Goal: Entertainment & Leisure: Consume media (video, audio)

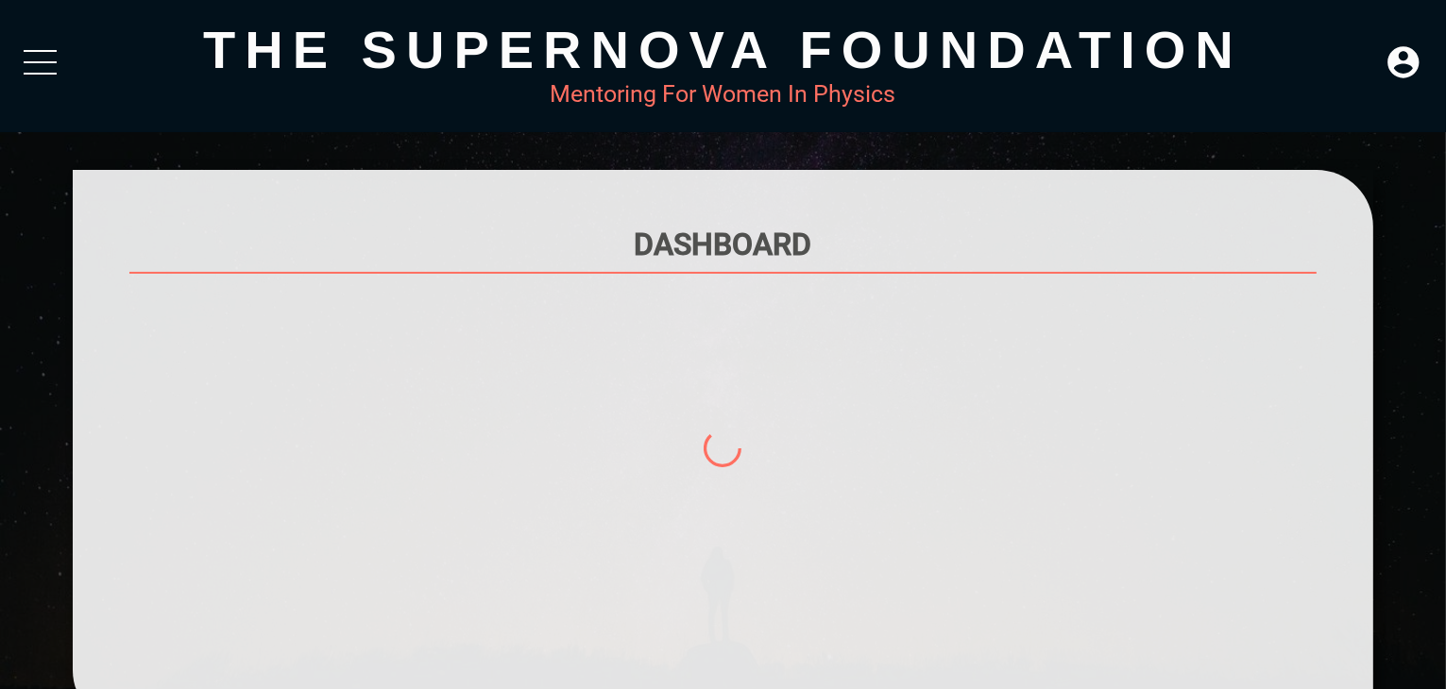
click at [42, 77] on div at bounding box center [40, 67] width 33 height 34
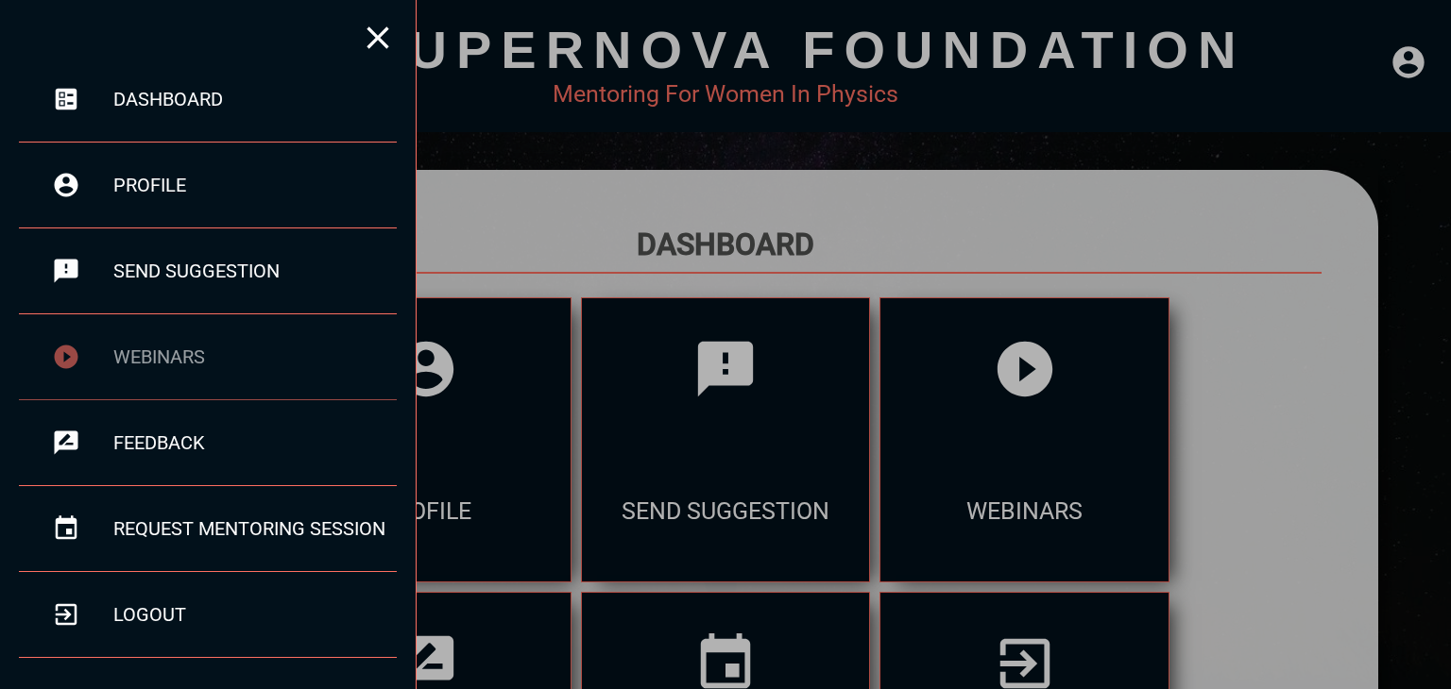
click at [159, 340] on div "webinars" at bounding box center [208, 358] width 378 height 86
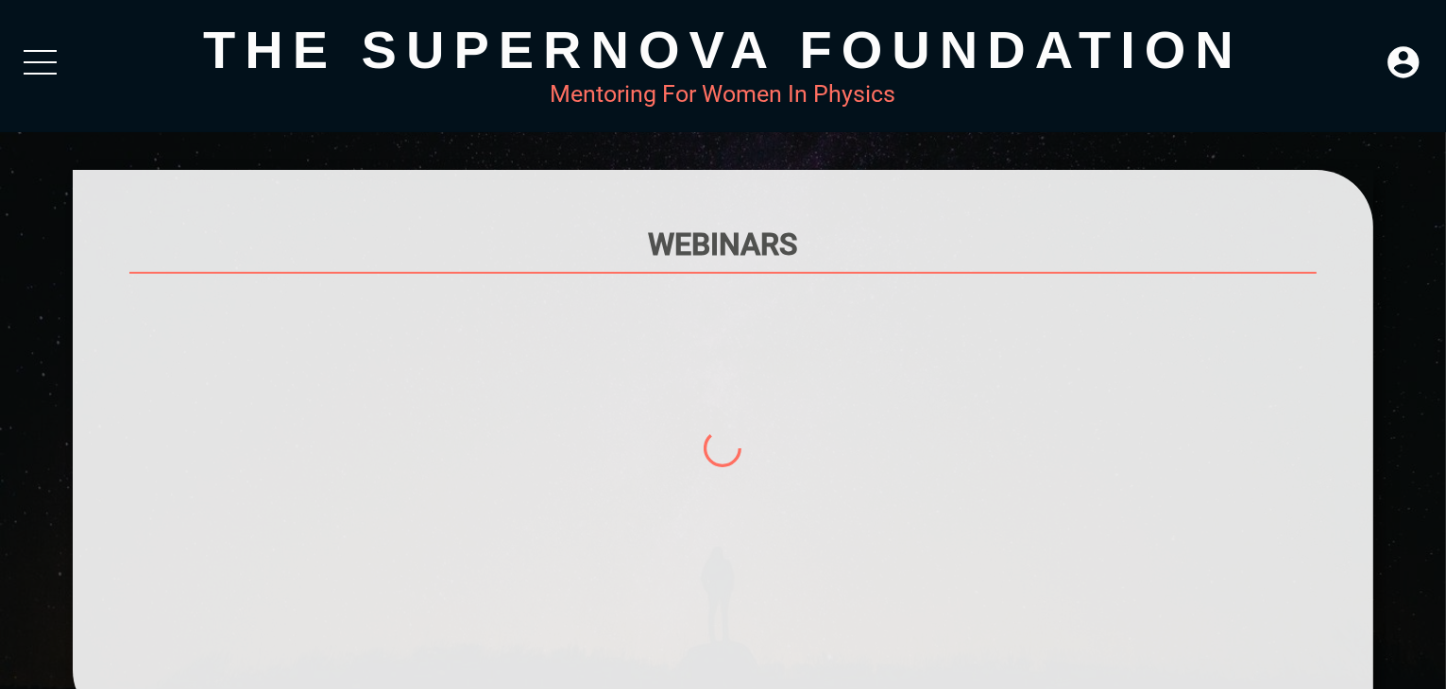
drag, startPoint x: 1444, startPoint y: 247, endPoint x: 1445, endPoint y: 269, distance: 22.7
click at [1445, 269] on div "Webinars" at bounding box center [723, 448] width 1446 height 557
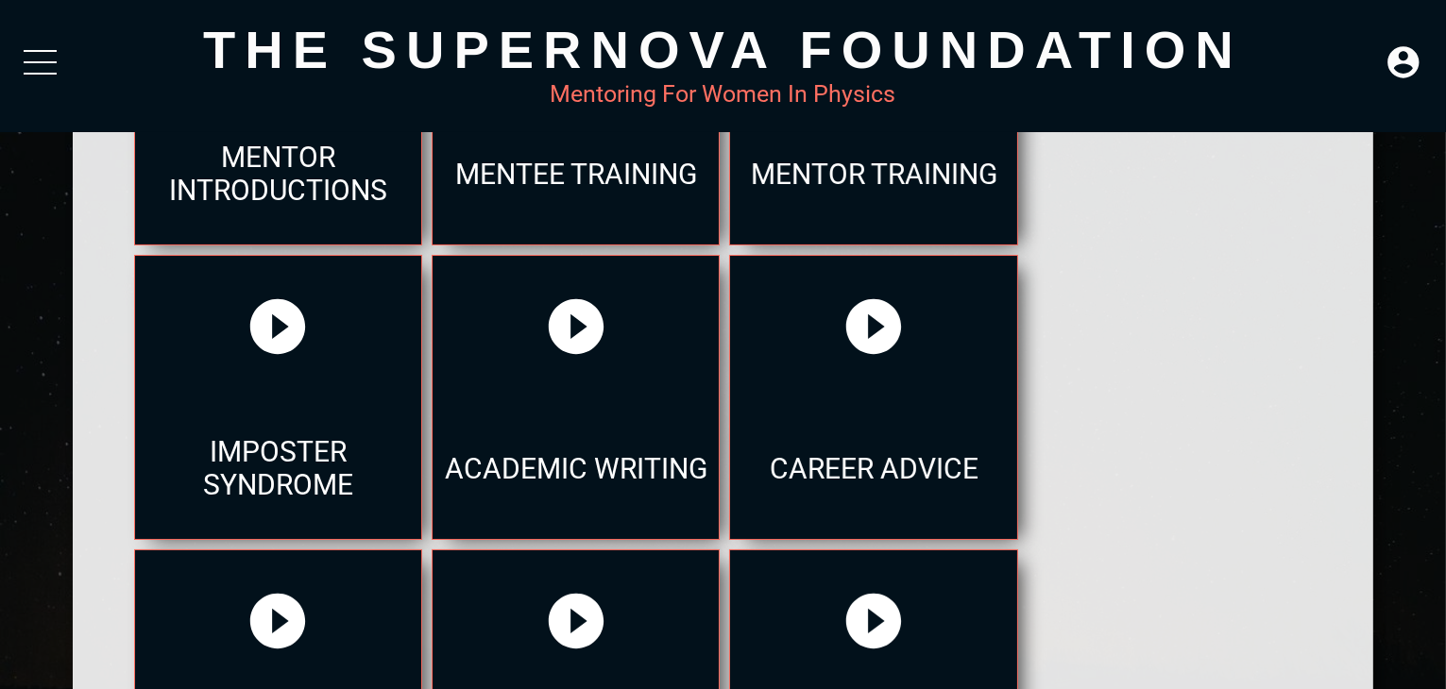
scroll to position [295, 0]
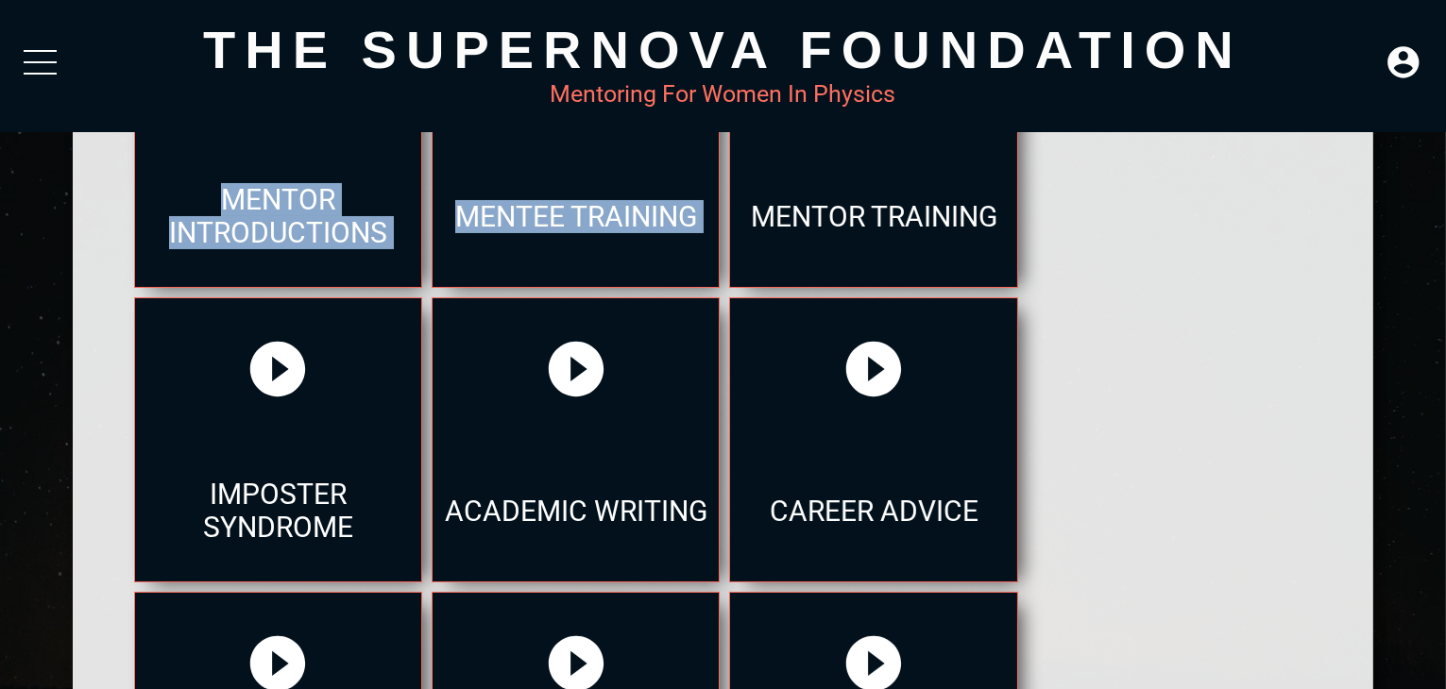
drag, startPoint x: 1438, startPoint y: 145, endPoint x: 1424, endPoint y: 82, distance: 63.7
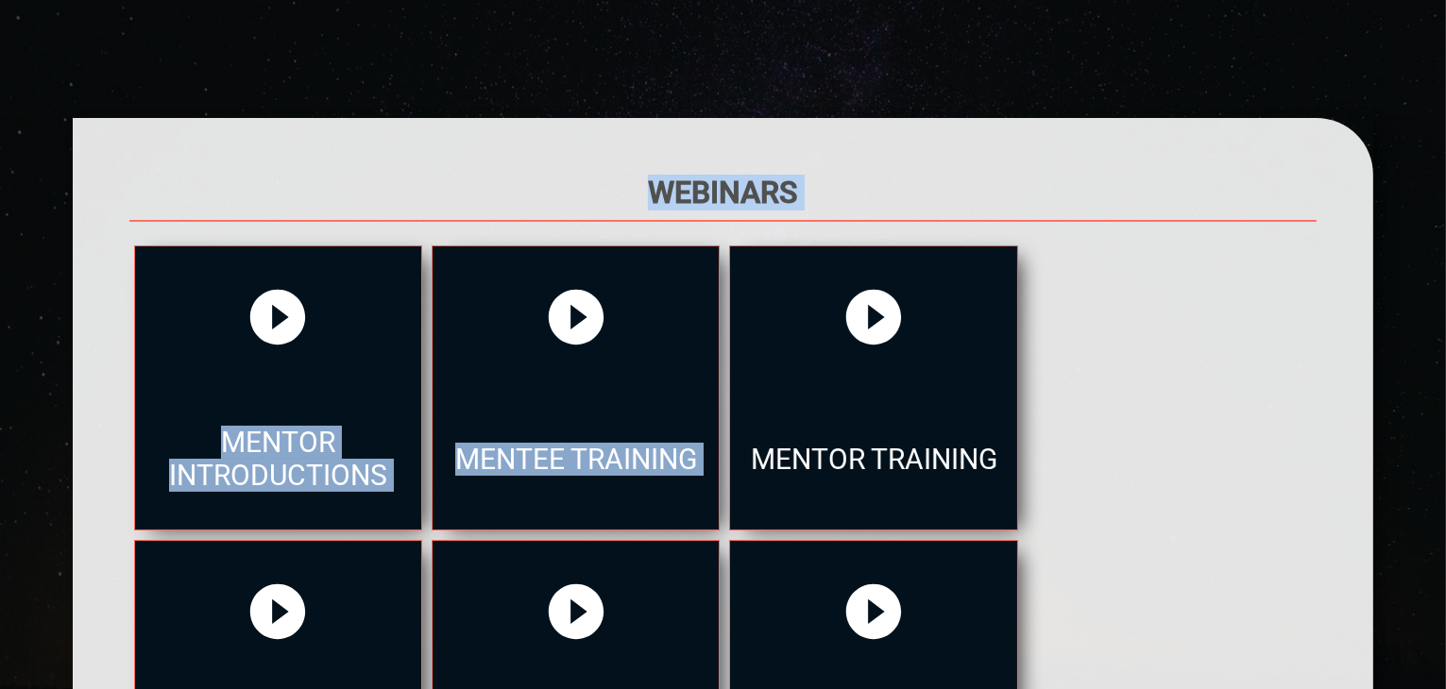
scroll to position [53, 0]
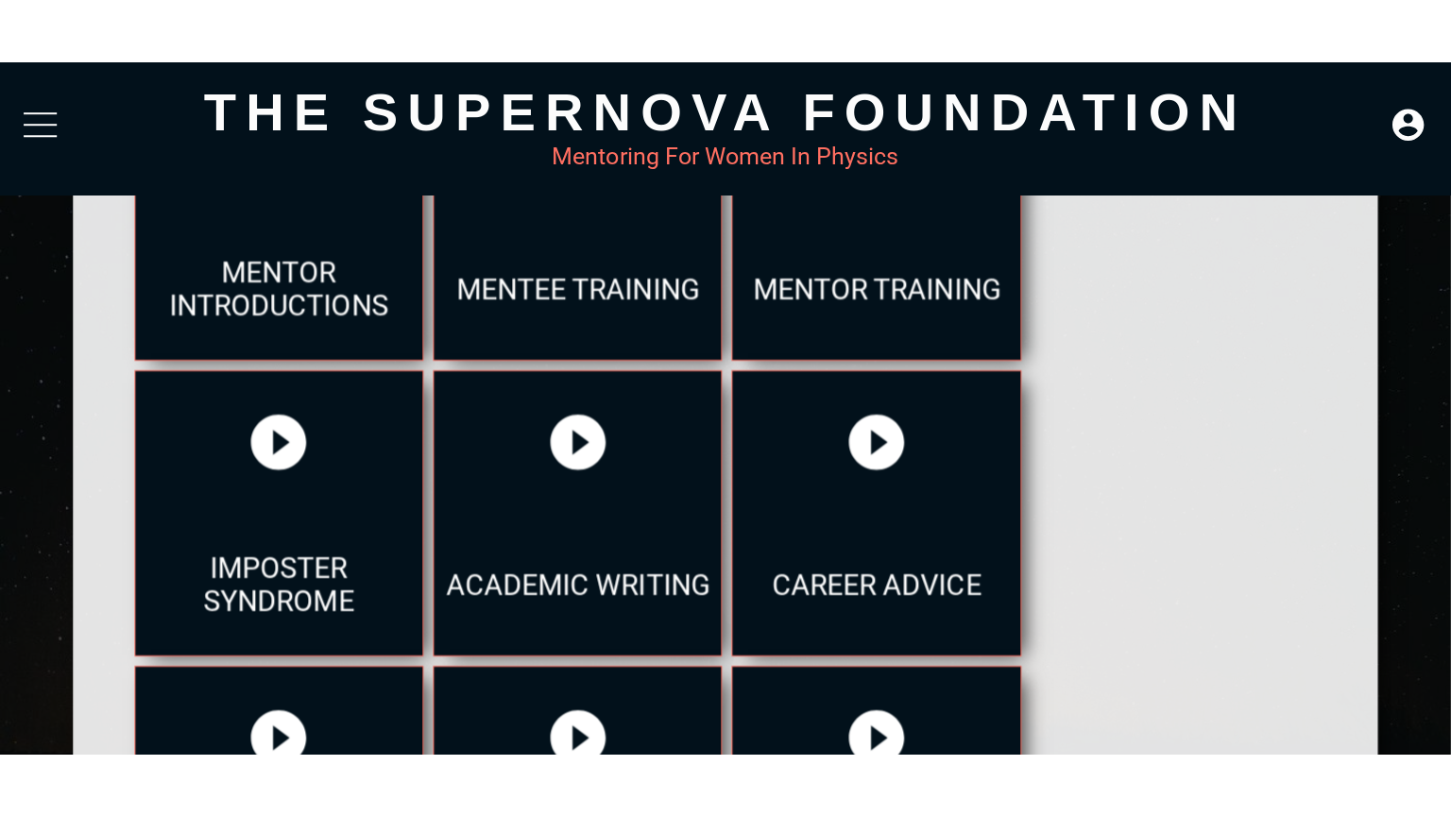
scroll to position [0, 0]
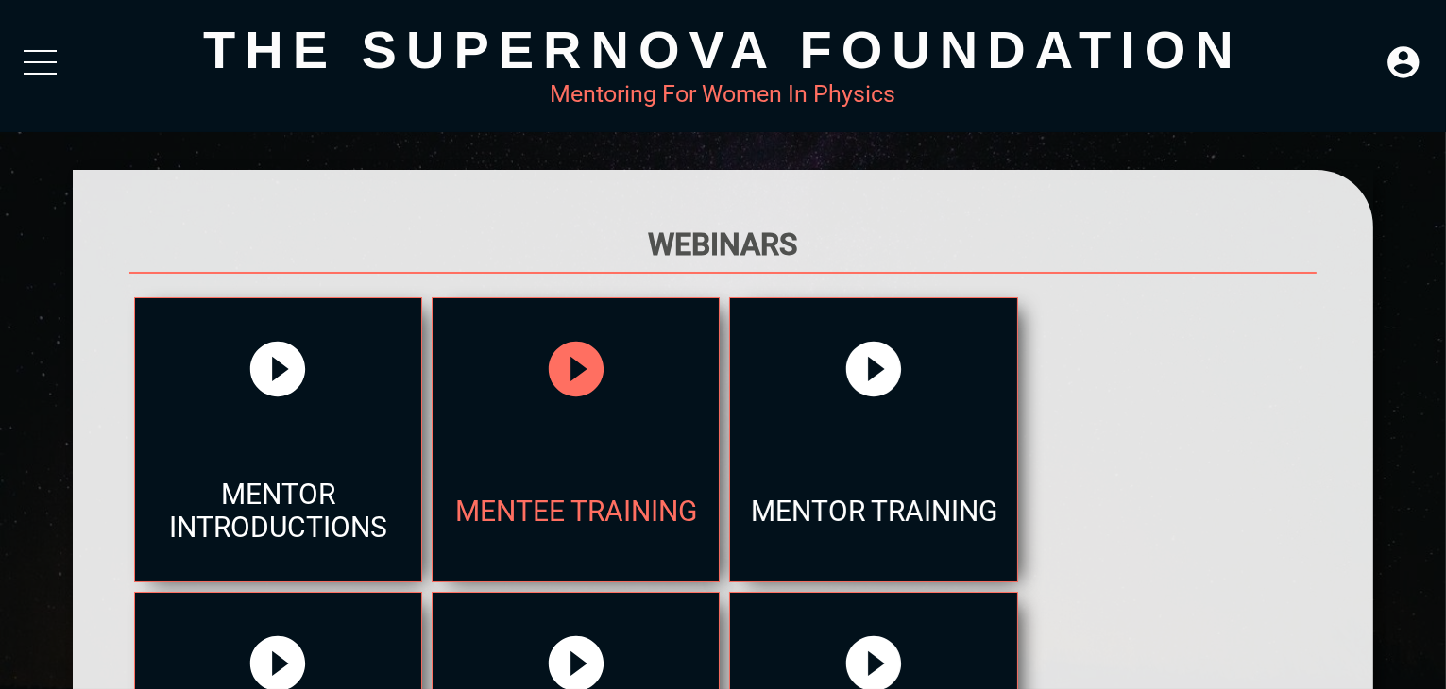
click at [524, 503] on div "Mentee Training" at bounding box center [576, 511] width 286 height 142
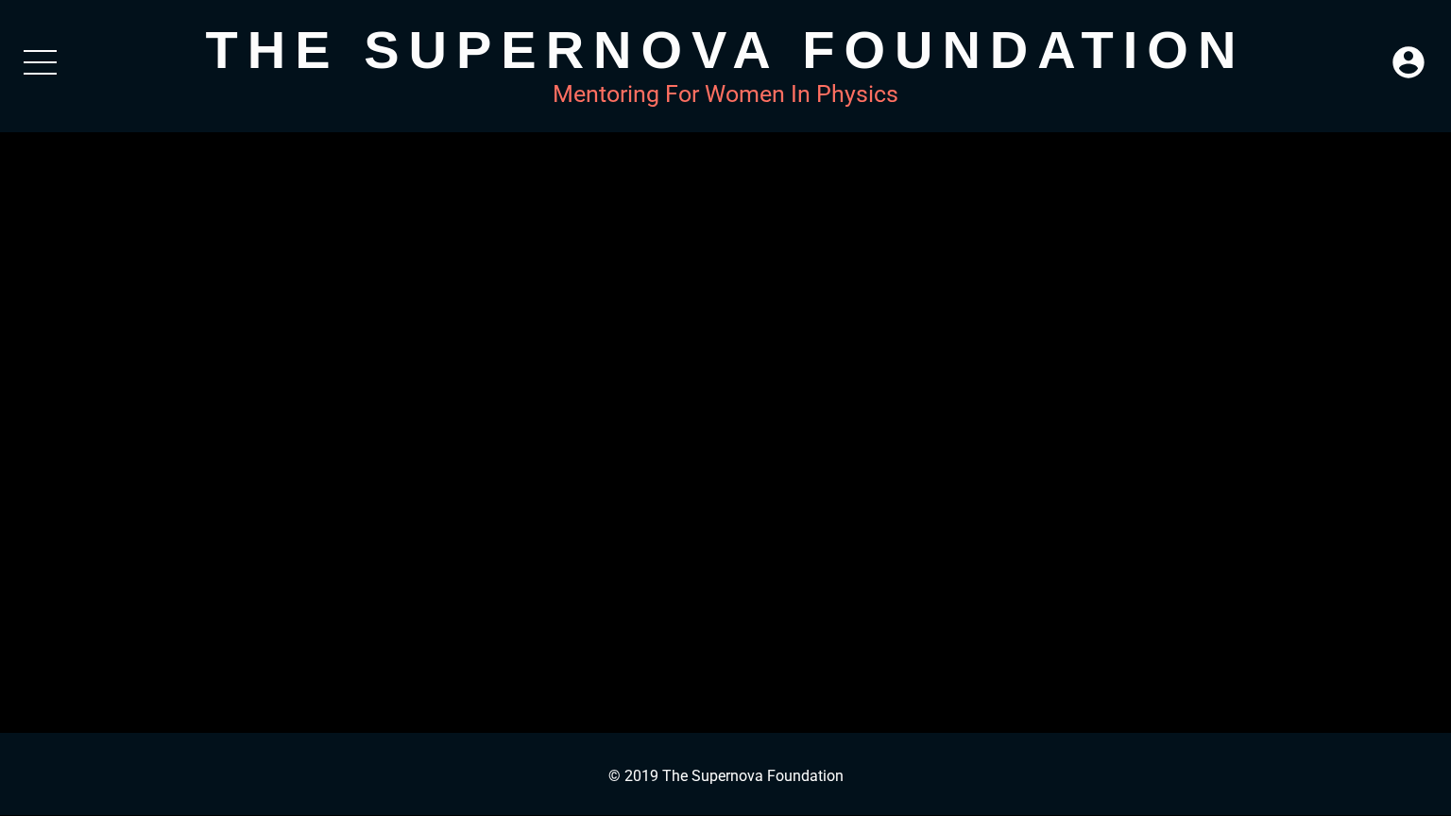
click at [48, 23] on button "Play Video" at bounding box center [51, 30] width 85 height 43
click at [246, 689] on div "Loaded: 0% Progress: 0.03%" at bounding box center [789, 802] width 1247 height 28
click at [10, 689] on button "Pause" at bounding box center [19, 802] width 38 height 28
click at [1424, 689] on button "Non-Fullscreen" at bounding box center [1432, 802] width 38 height 28
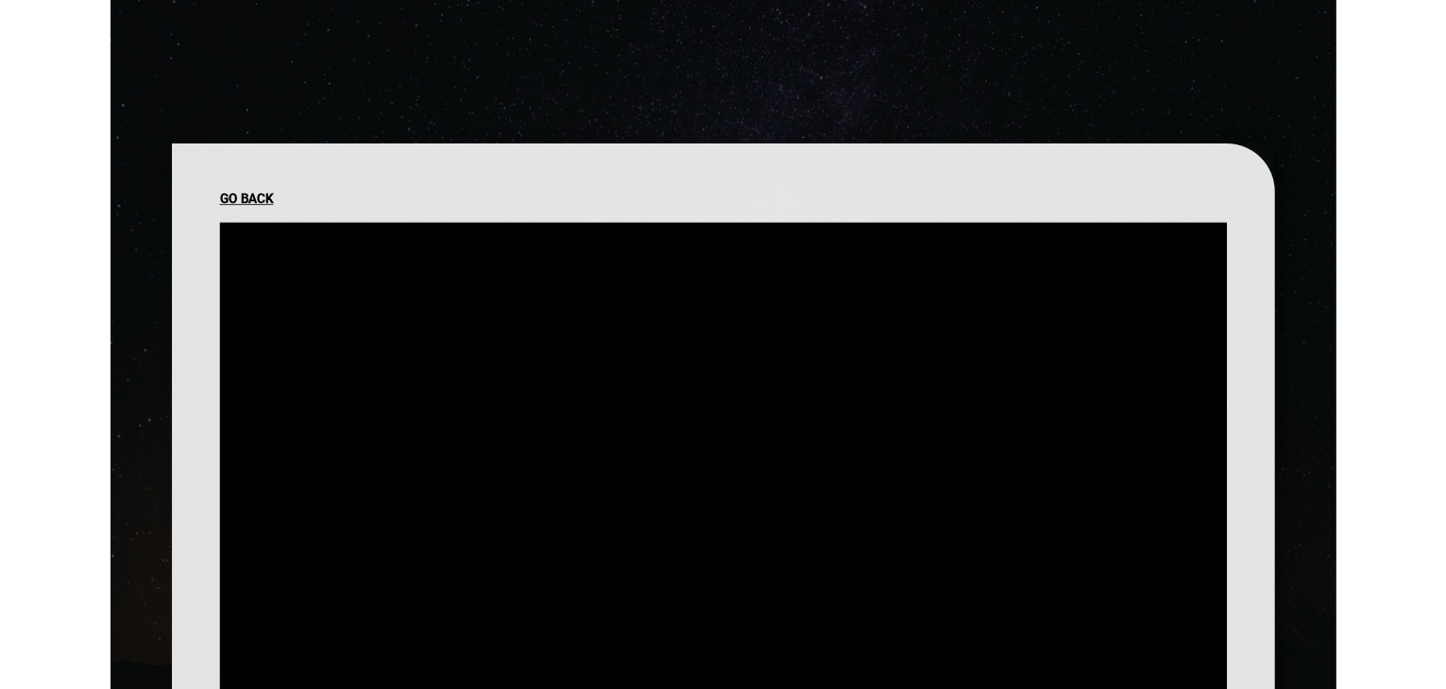
scroll to position [242, 0]
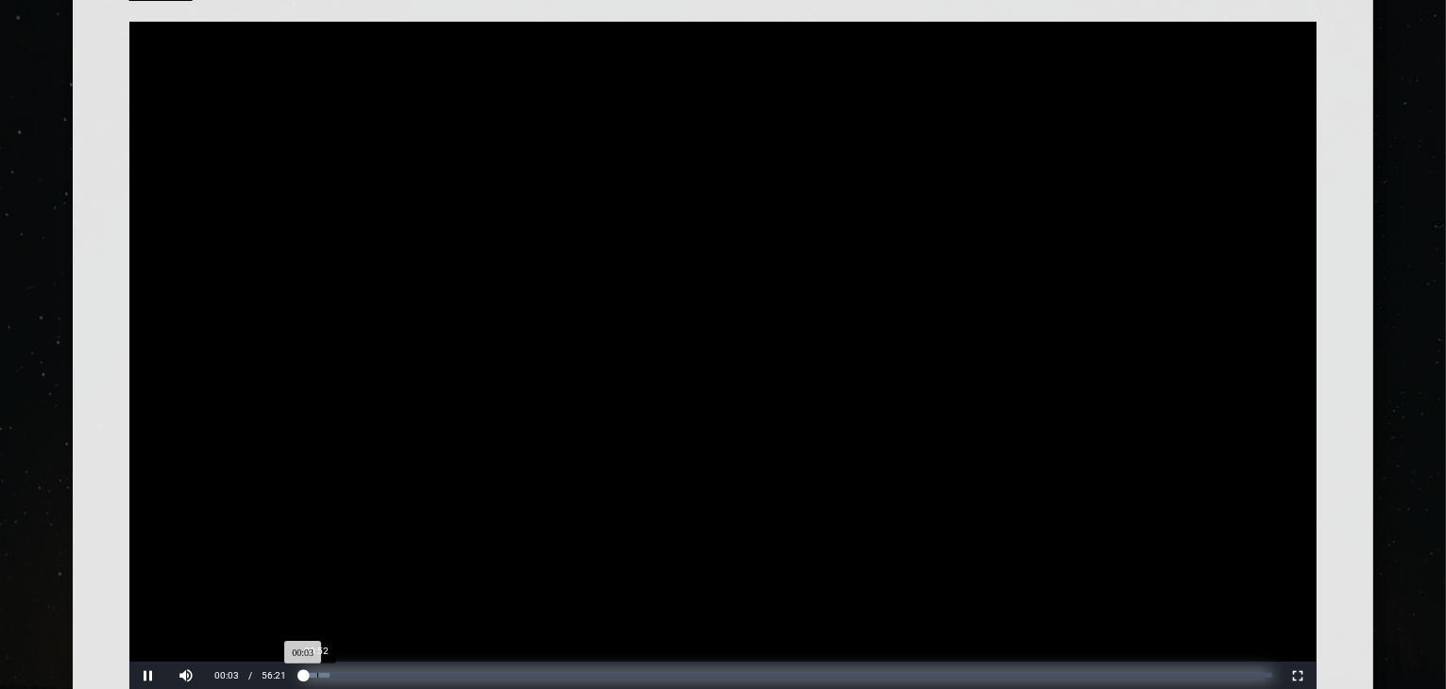
click at [315, 673] on div "Loaded: 0% Progress: 0.11%" at bounding box center [787, 675] width 970 height 5
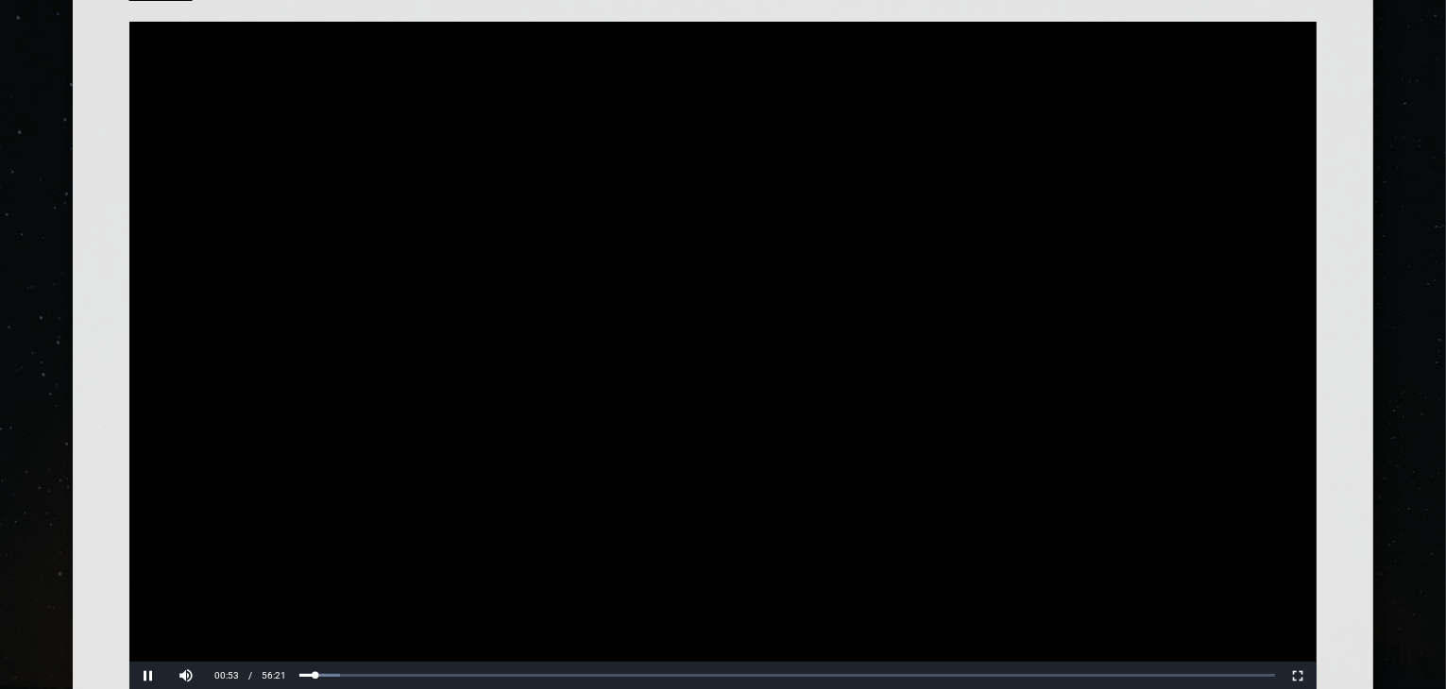
click at [1156, 634] on video at bounding box center [723, 356] width 1188 height 669
drag, startPoint x: 1445, startPoint y: 407, endPoint x: 1435, endPoint y: 496, distance: 89.4
click at [1435, 496] on div "Go Back Play Video Play Current Time 00:53 / Duration Time 56:21 Loaded: 0% Pro…" at bounding box center [723, 337] width 1446 height 819
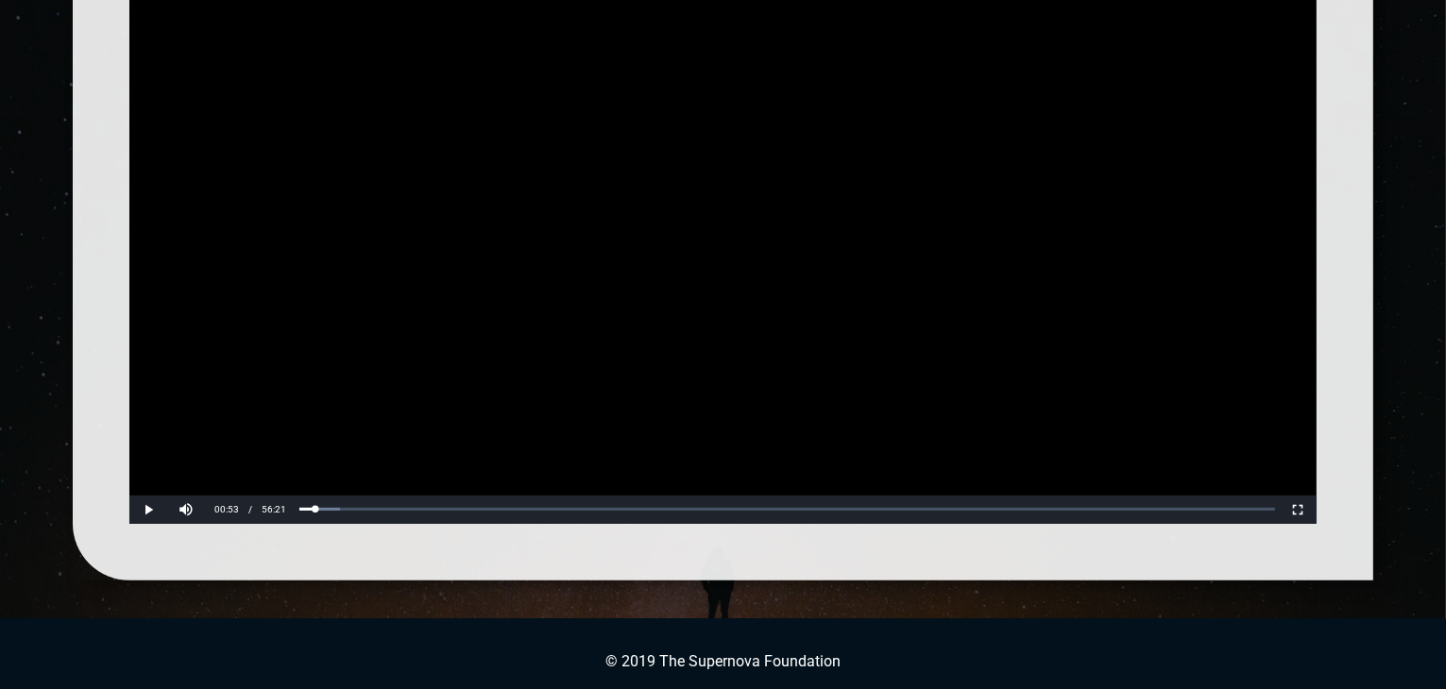
scroll to position [419, 0]
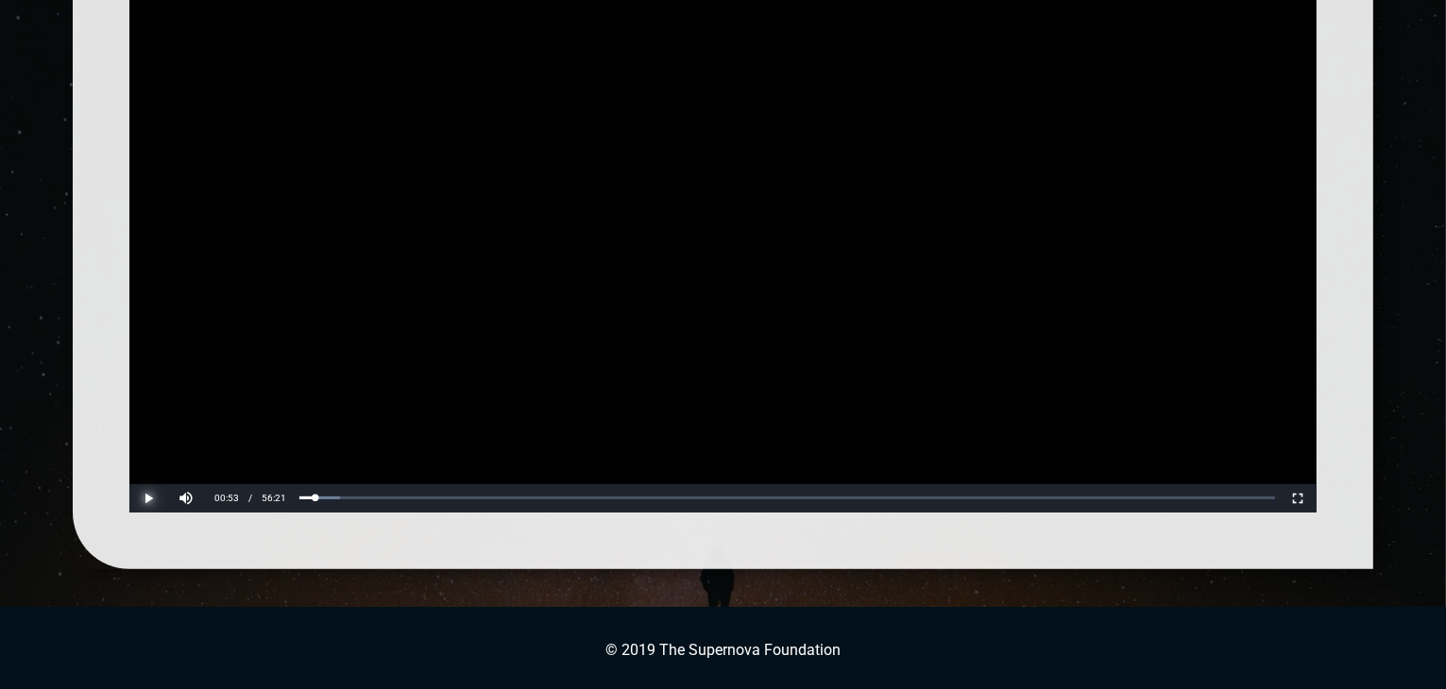
click at [148, 507] on button "Play" at bounding box center [148, 499] width 38 height 28
click at [1436, 390] on div "Go Back Play Video Pause Current Time 00:58 / Duration Time 56:21 Loaded: 0% Pr…" at bounding box center [723, 160] width 1446 height 819
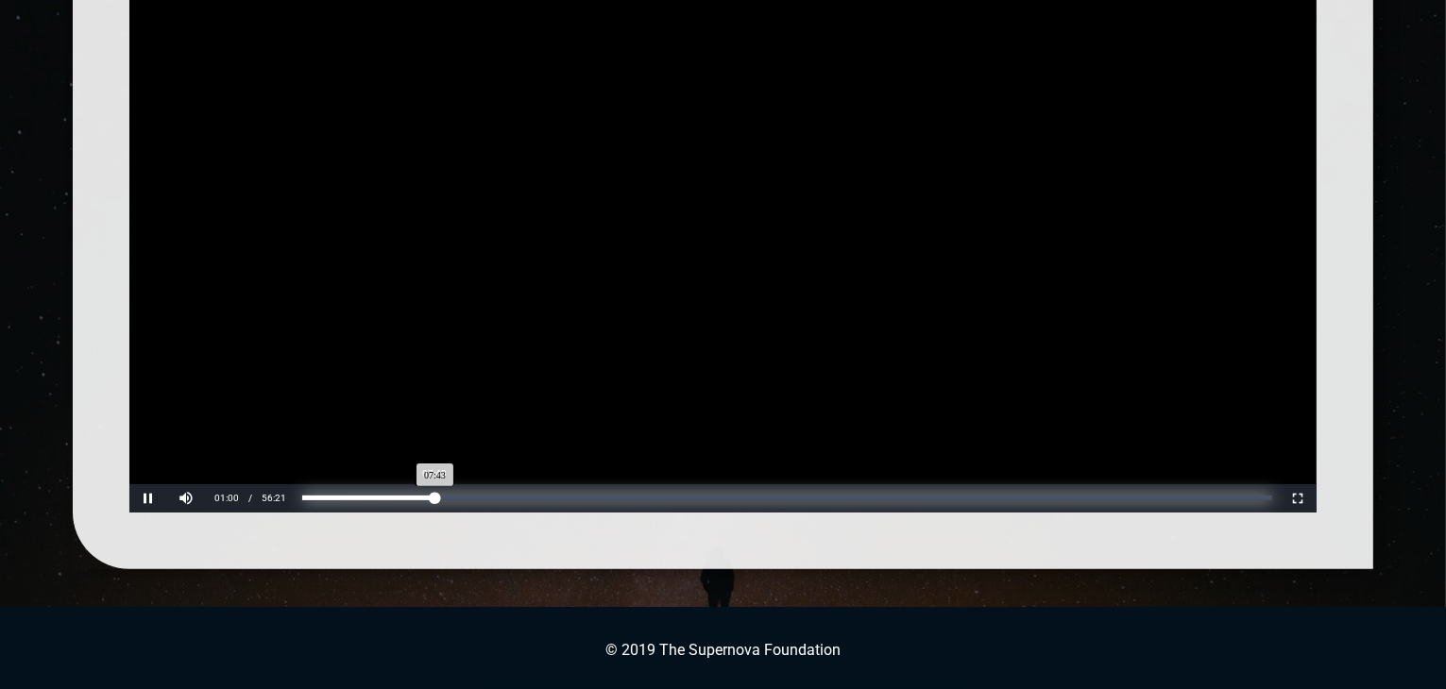
click at [434, 500] on div "Loaded: 0% Progress: 13.70%" at bounding box center [787, 498] width 970 height 5
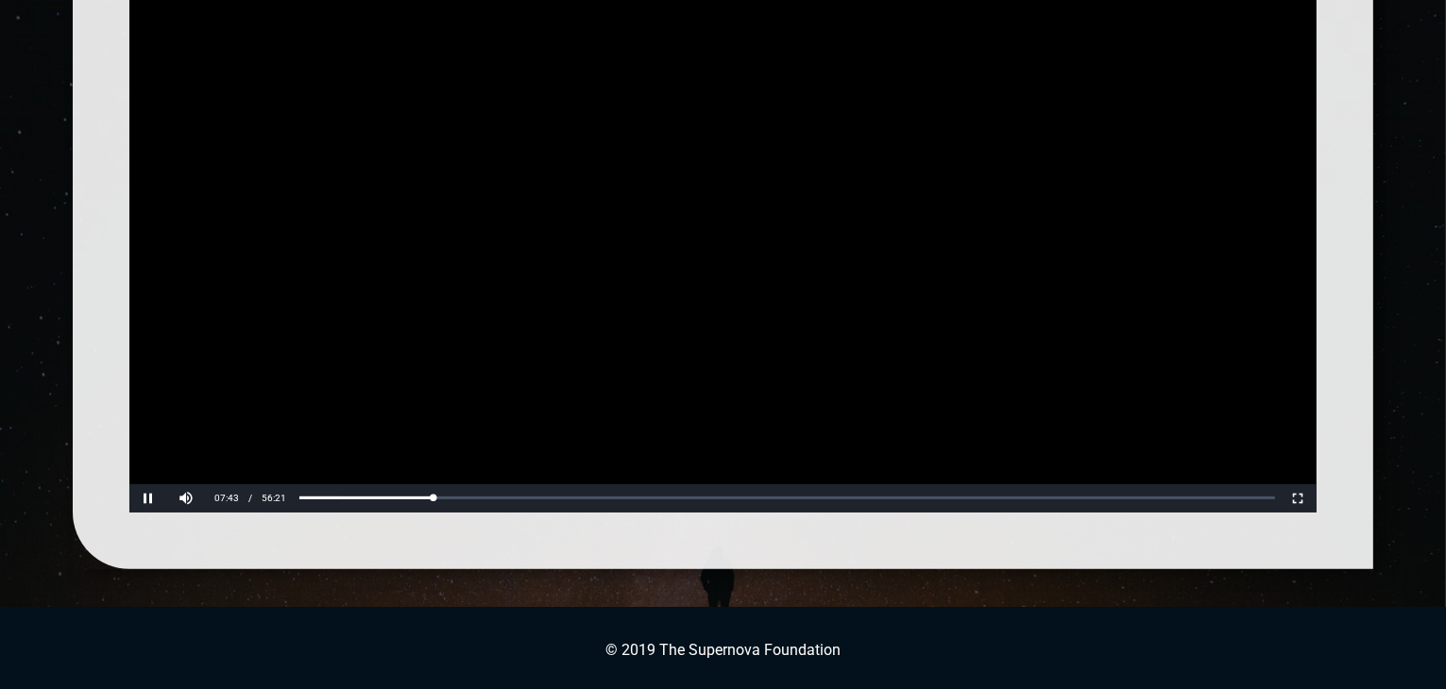
drag, startPoint x: 1445, startPoint y: 383, endPoint x: 1421, endPoint y: 173, distance: 211.0
click at [1421, 173] on div "Go Back Play Video Pause Current Time 07:43 / Duration Time 56:21 Loaded: 0% Pr…" at bounding box center [723, 160] width 1446 height 819
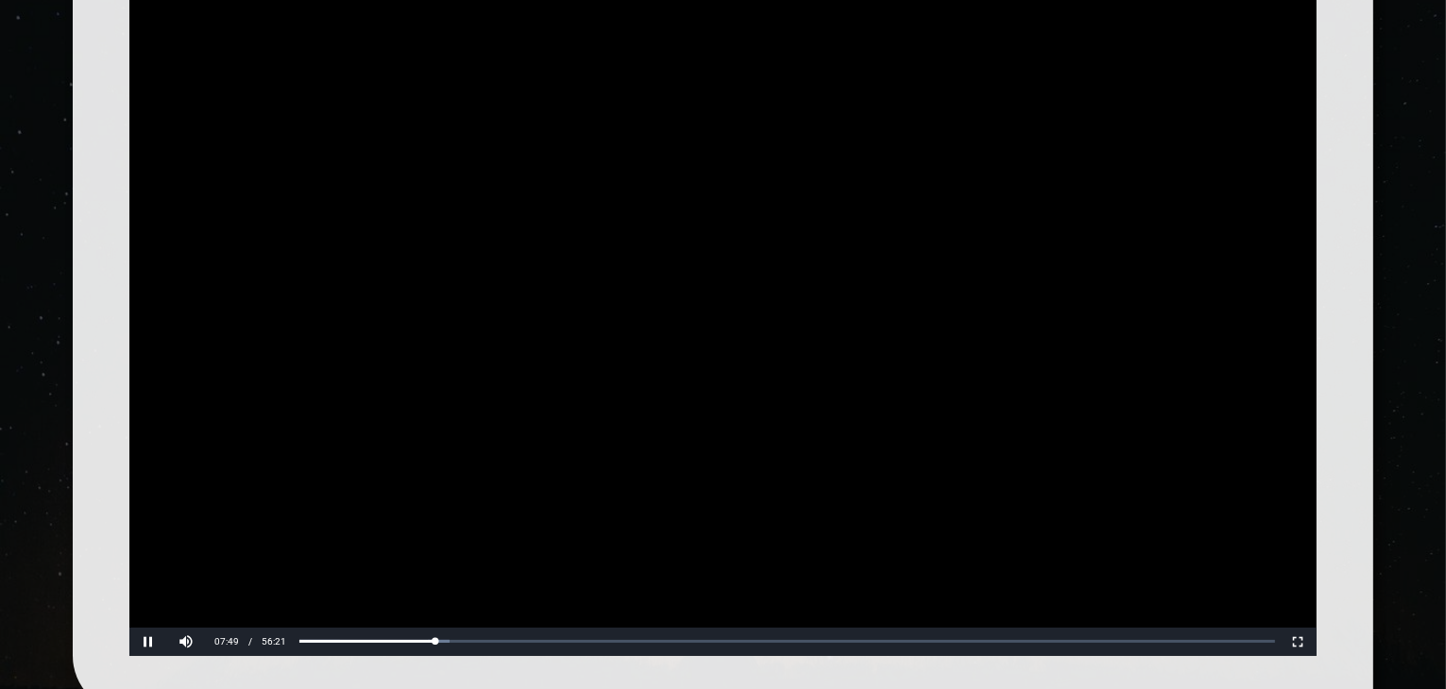
scroll to position [277, 0]
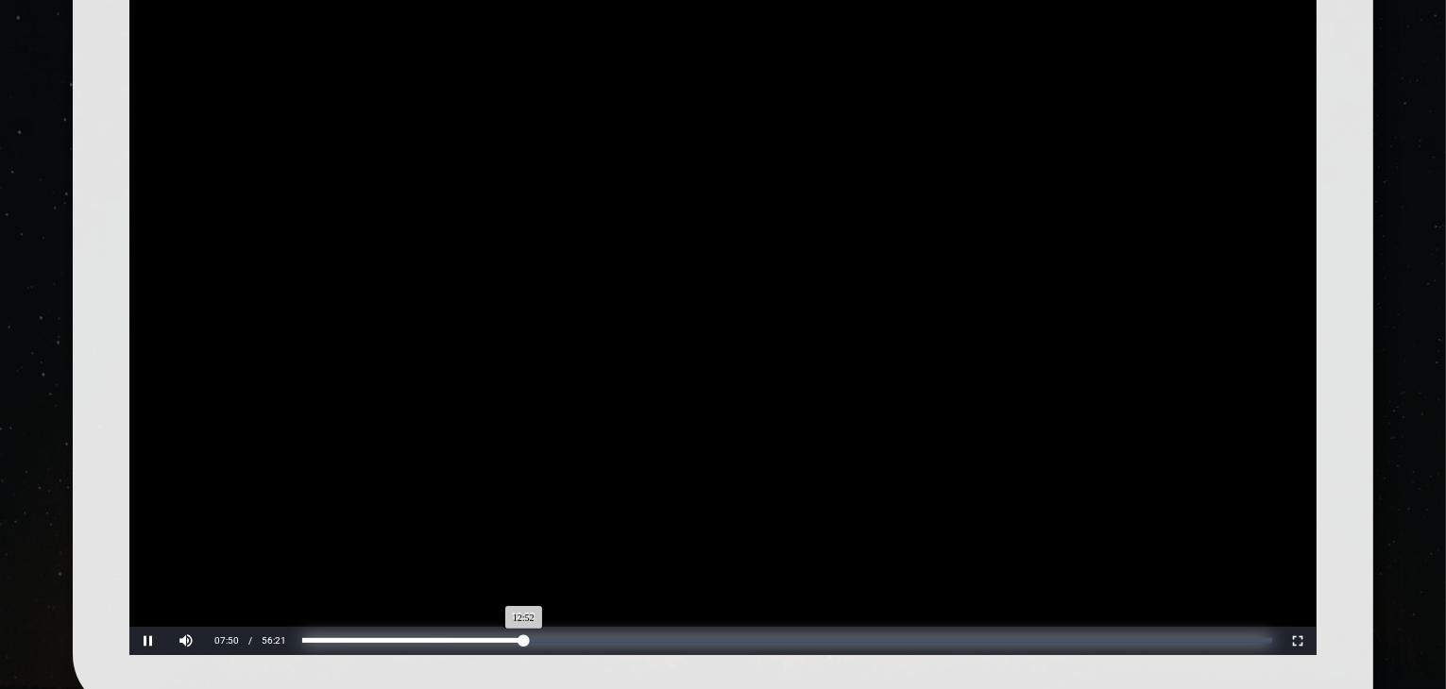
click at [522, 640] on div "Loaded: 0% Progress: 22.84%" at bounding box center [787, 640] width 970 height 5
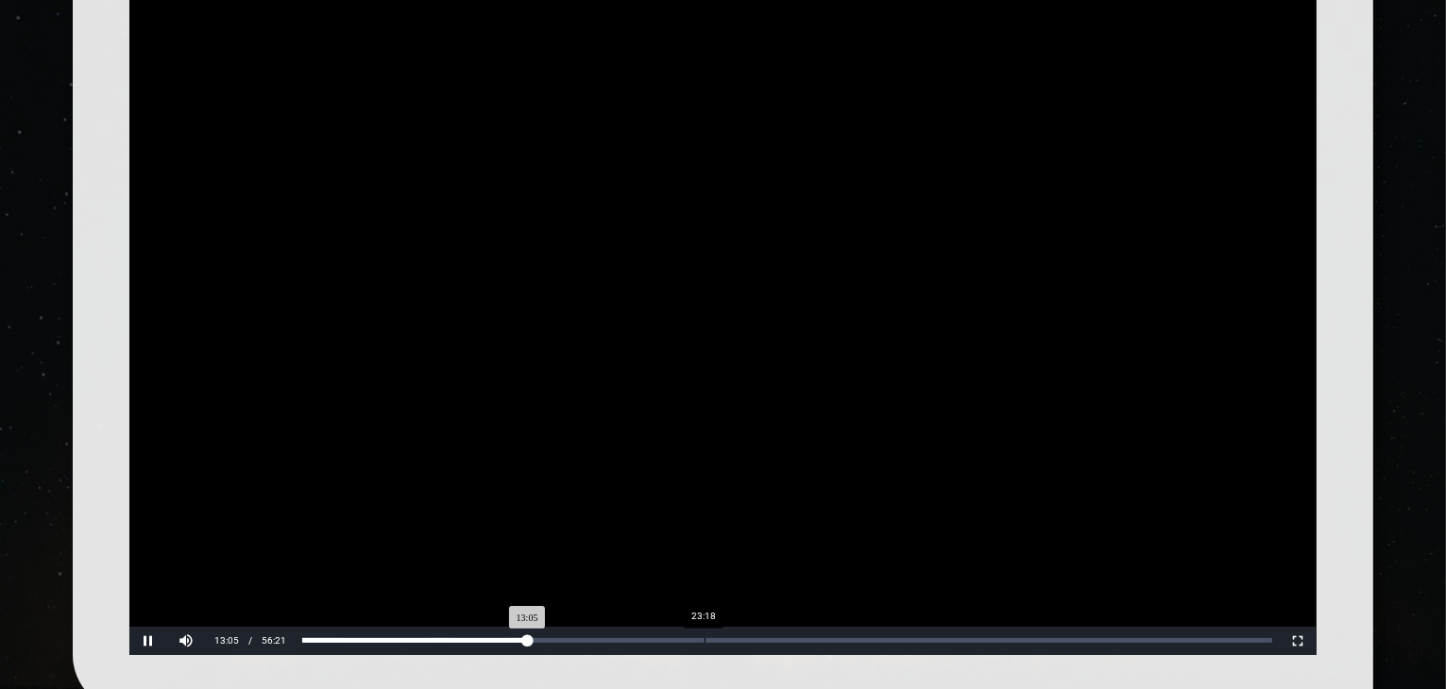
click at [703, 632] on div "Loaded: 0% Progress: 23.22%" at bounding box center [788, 641] width 984 height 28
click at [694, 643] on div "Loaded: 0% Progress: 23.25%" at bounding box center [788, 641] width 984 height 28
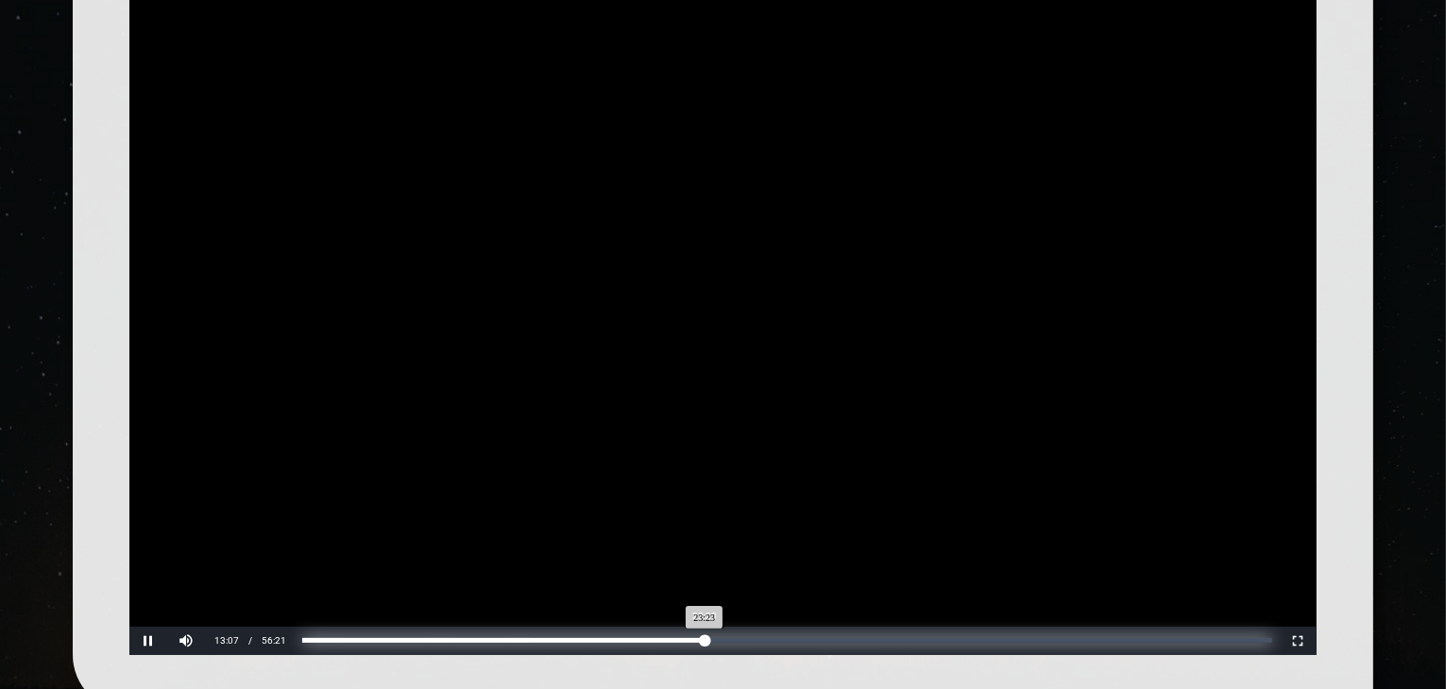
click at [704, 639] on div "Loaded: 0% Progress: 41.50%" at bounding box center [787, 640] width 970 height 5
